Goal: Transaction & Acquisition: Purchase product/service

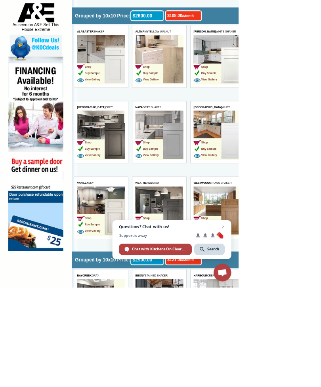
scroll to position [425, 0]
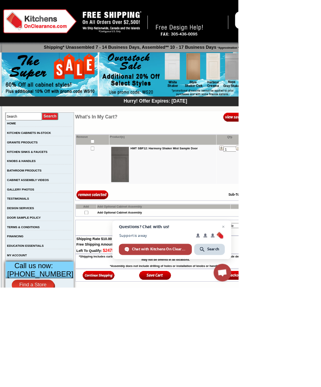
scroll to position [21, 0]
